Goal: Complete application form: Complete application form

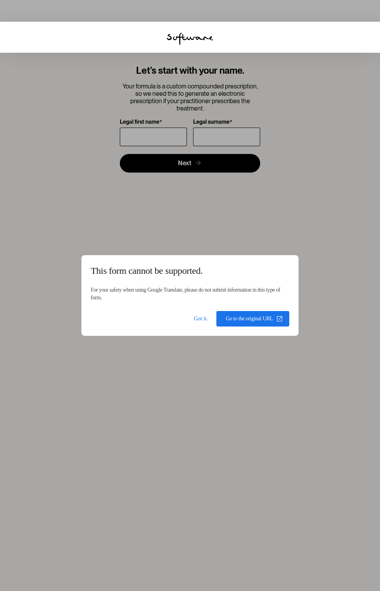
click at [196, 319] on span at bounding box center [200, 318] width 25 height 19
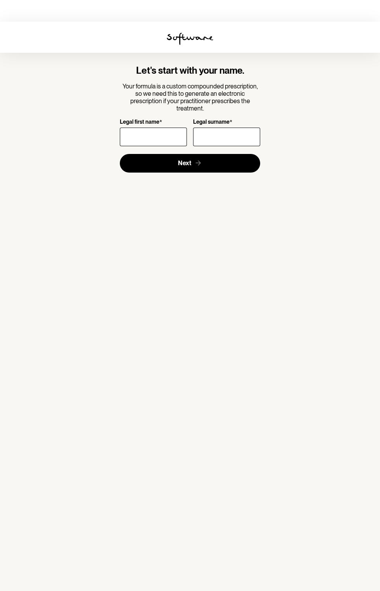
click at [134, 119] on font "Legal first name" at bounding box center [140, 122] width 40 height 6
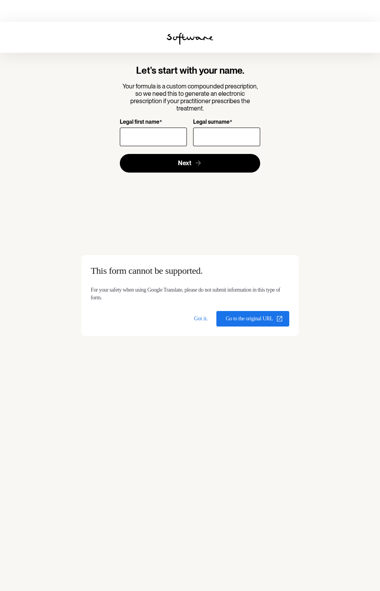
click at [134, 127] on input "Legal first name *" at bounding box center [153, 136] width 67 height 19
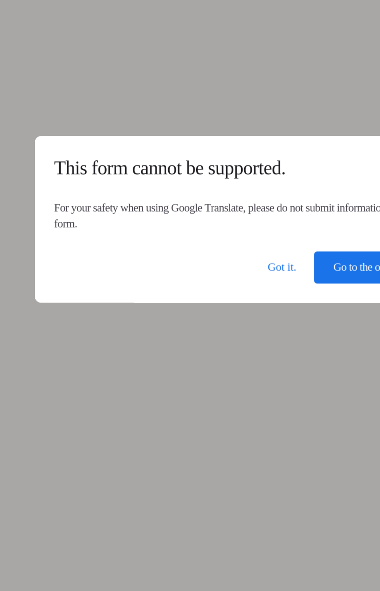
click at [196, 320] on span at bounding box center [200, 318] width 25 height 19
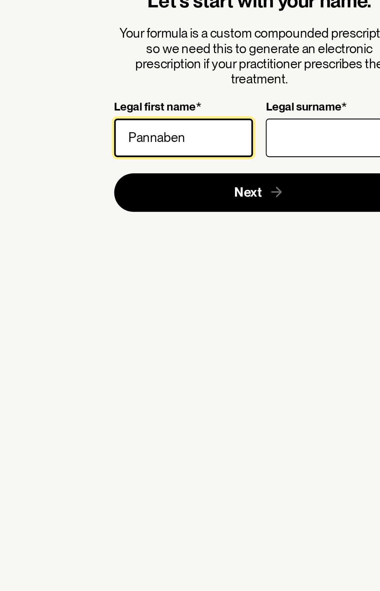
click at [159, 138] on input "Pannaben" at bounding box center [153, 136] width 67 height 19
type input "P"
type input "[DEMOGRAPHIC_DATA]"
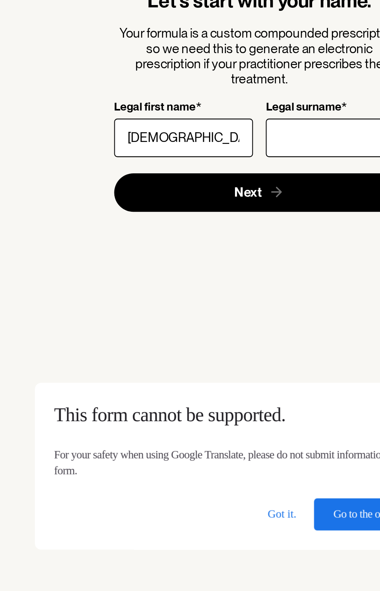
click at [210, 22] on body "Let's start with your name. Your formula is a custom compounded prescription, s…" at bounding box center [190, 22] width 380 height 0
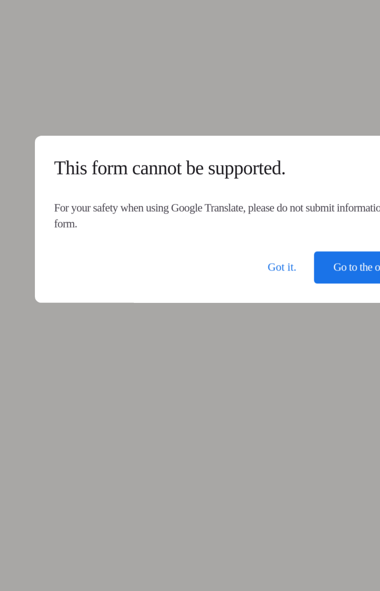
click at [195, 322] on span at bounding box center [200, 318] width 25 height 19
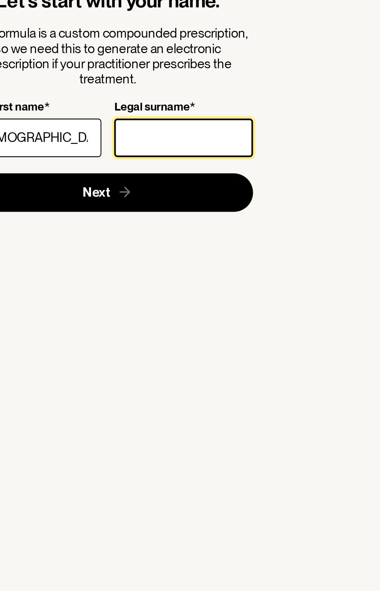
type input "[PERSON_NAME]"
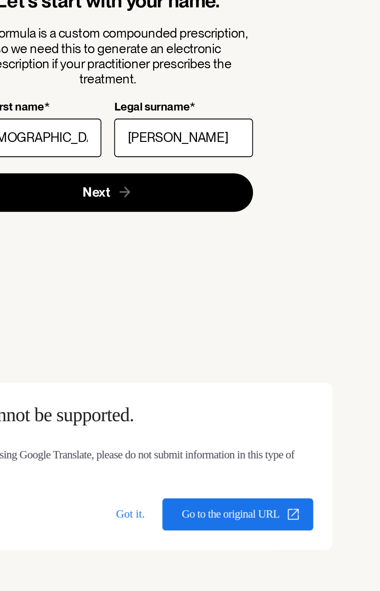
click at [221, 22] on body "Let's start with your name. Your formula is a custom compounded prescription, s…" at bounding box center [190, 22] width 380 height 0
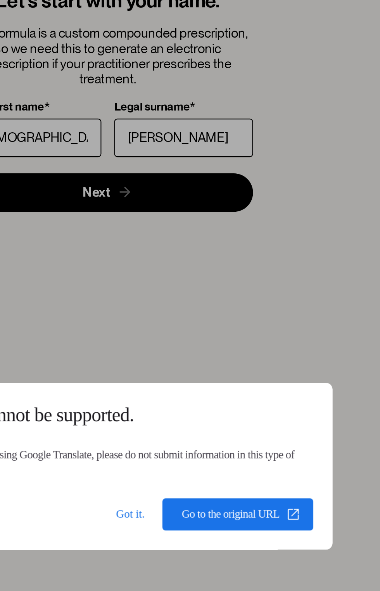
click at [195, 321] on span at bounding box center [200, 318] width 25 height 19
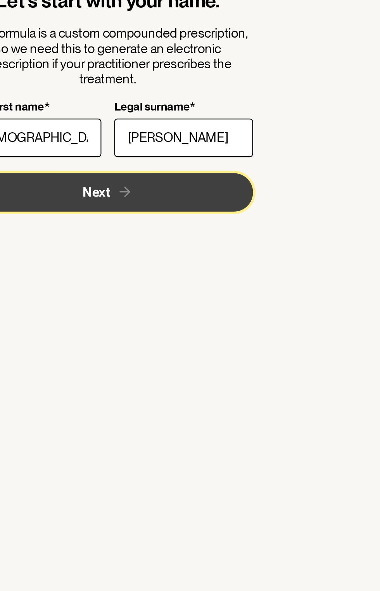
click at [216, 162] on button "Next" at bounding box center [190, 163] width 141 height 19
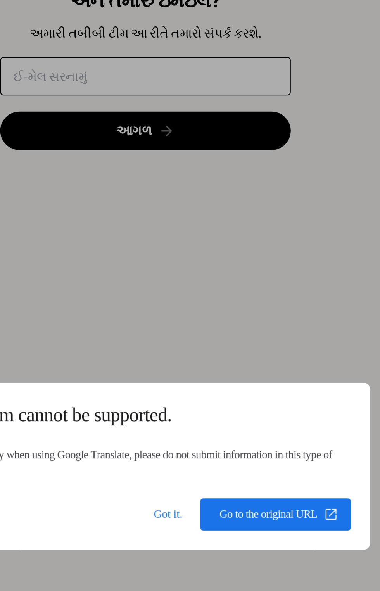
click at [253, 321] on span at bounding box center [252, 318] width 73 height 19
